Goal: Information Seeking & Learning: Learn about a topic

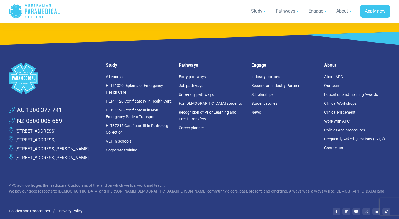
scroll to position [1505, 0]
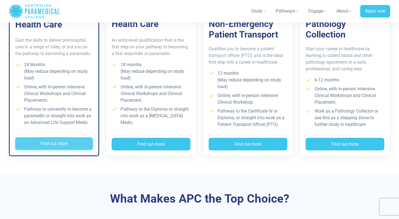
scroll to position [462, 0]
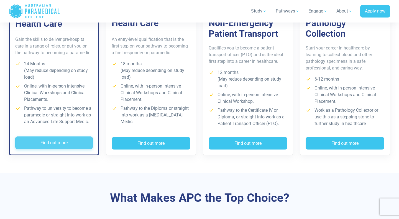
click at [81, 142] on button "Find out more" at bounding box center [54, 142] width 78 height 13
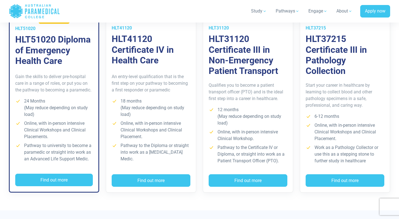
scroll to position [425, 0]
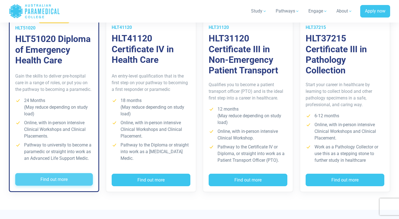
click at [84, 181] on button "Find out more" at bounding box center [54, 179] width 78 height 13
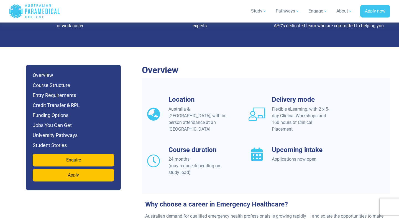
scroll to position [447, 0]
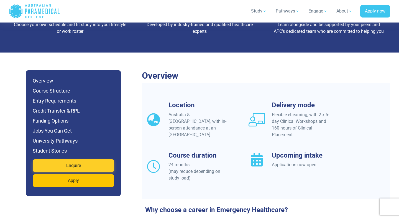
click at [105, 159] on link "Enquire" at bounding box center [74, 165] width 82 height 13
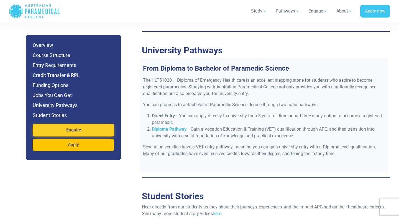
scroll to position [2222, 0]
